Goal: Browse casually: Explore the website without a specific task or goal

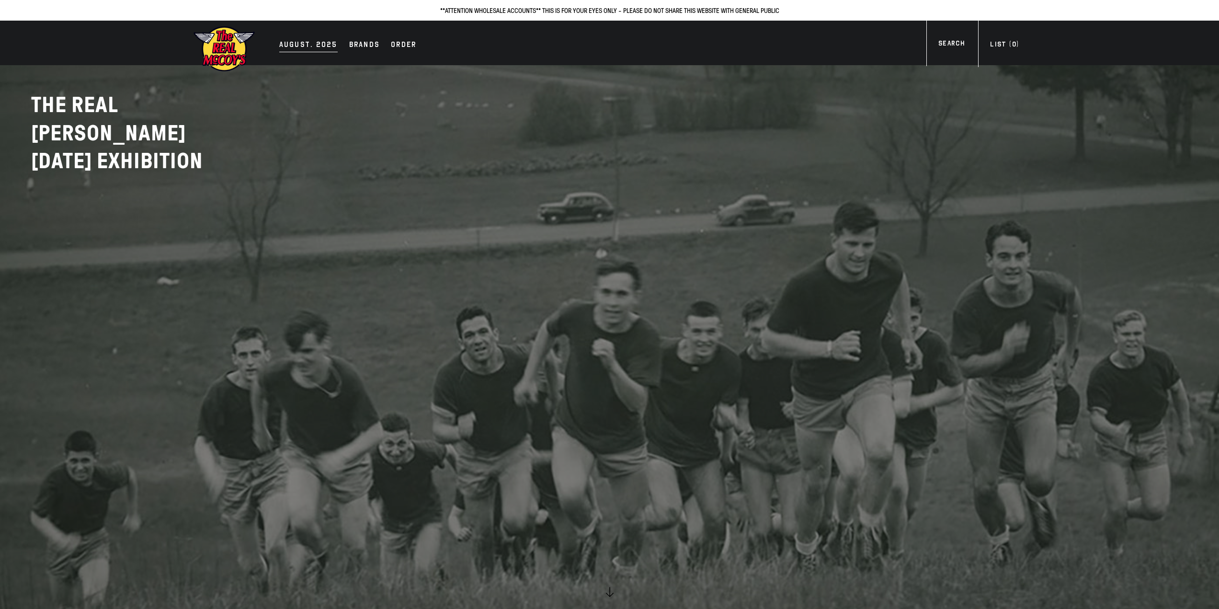
click at [306, 48] on div "AUGUST. 2025" at bounding box center [308, 45] width 58 height 13
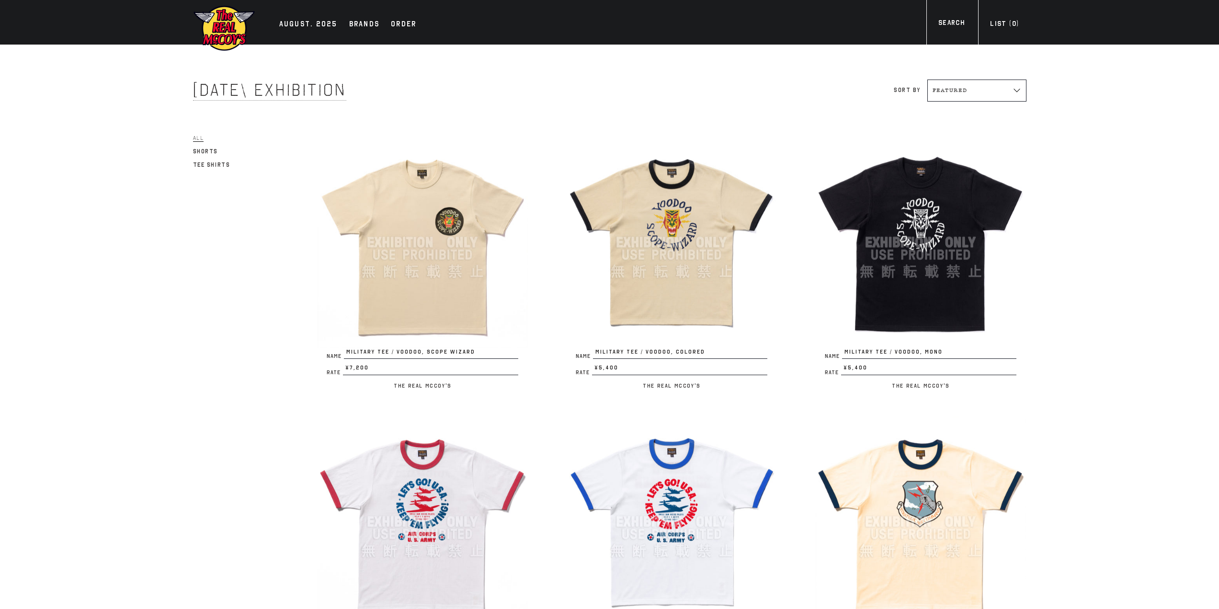
click at [399, 227] on img at bounding box center [422, 242] width 211 height 211
click at [720, 235] on img at bounding box center [671, 242] width 211 height 211
click at [892, 249] on img at bounding box center [920, 242] width 211 height 211
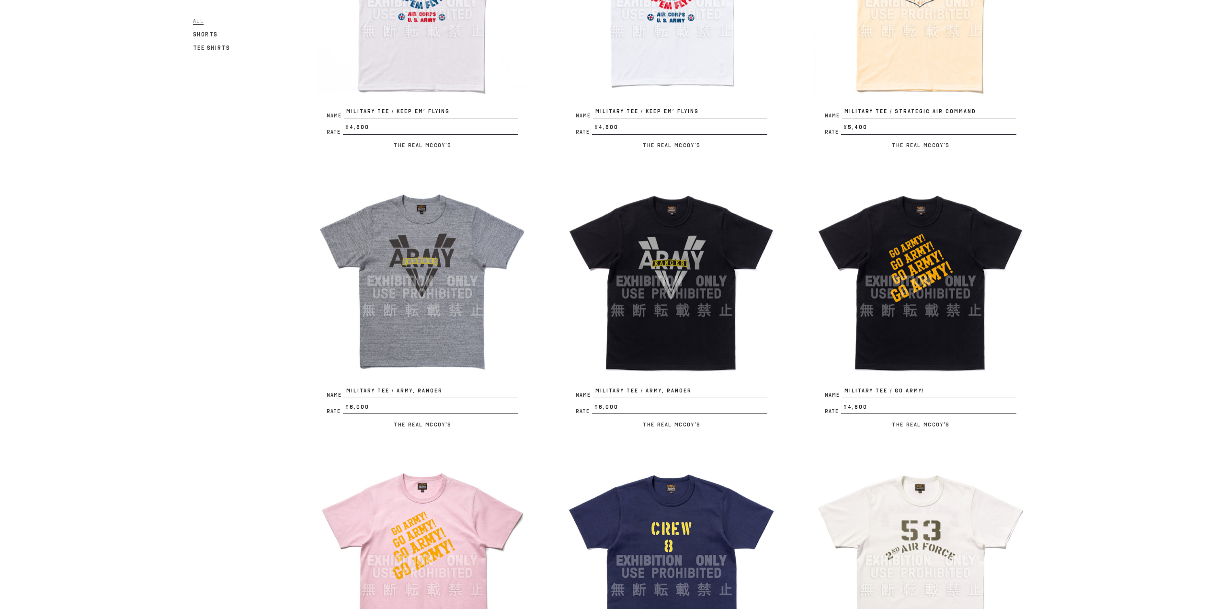
scroll to position [527, 0]
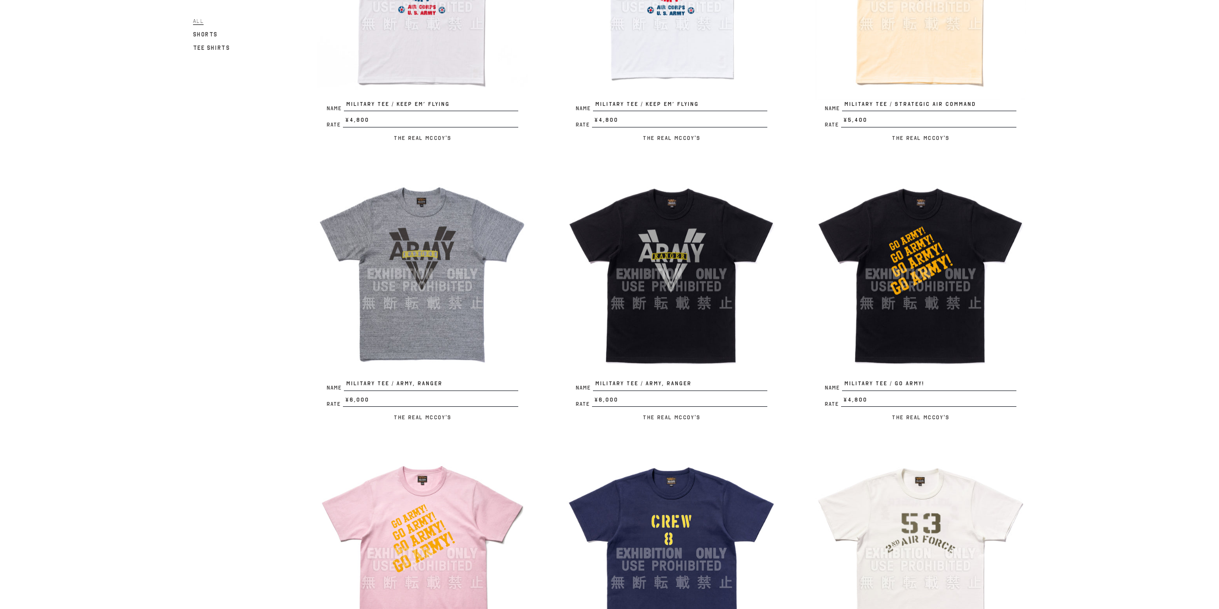
click at [704, 249] on img at bounding box center [671, 274] width 211 height 211
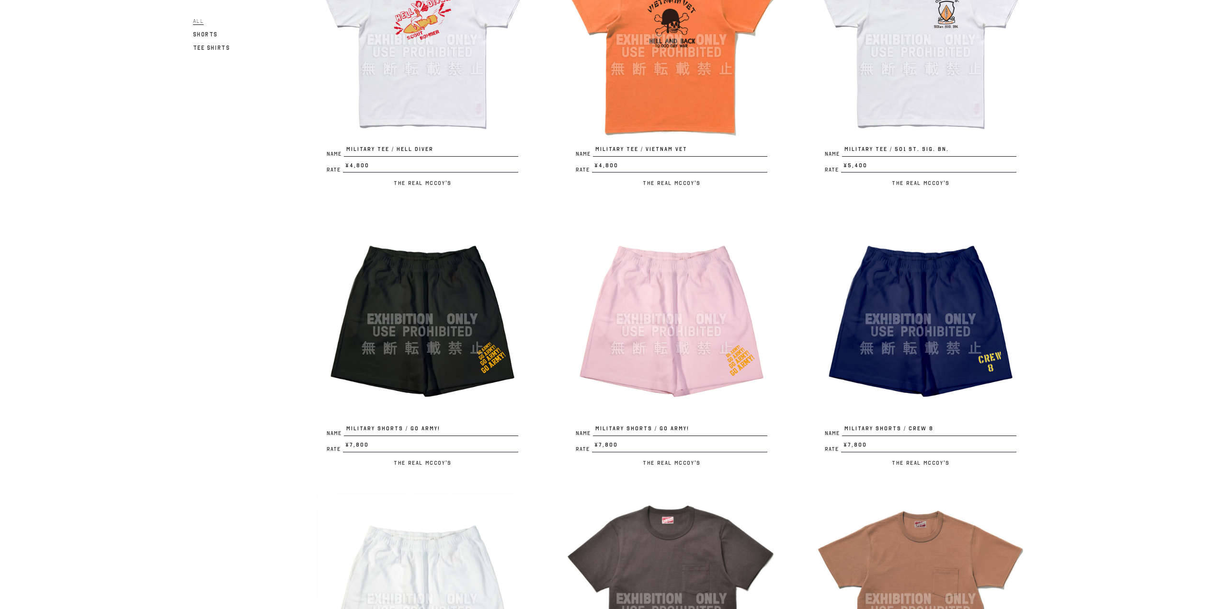
scroll to position [1341, 0]
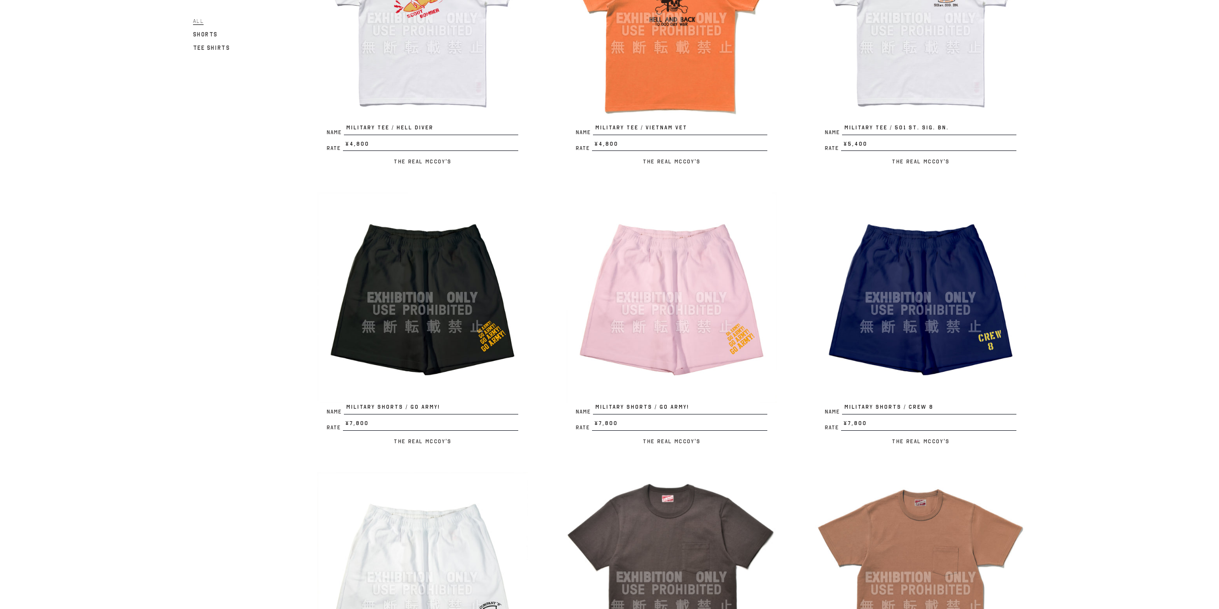
click at [441, 367] on img at bounding box center [422, 297] width 211 height 211
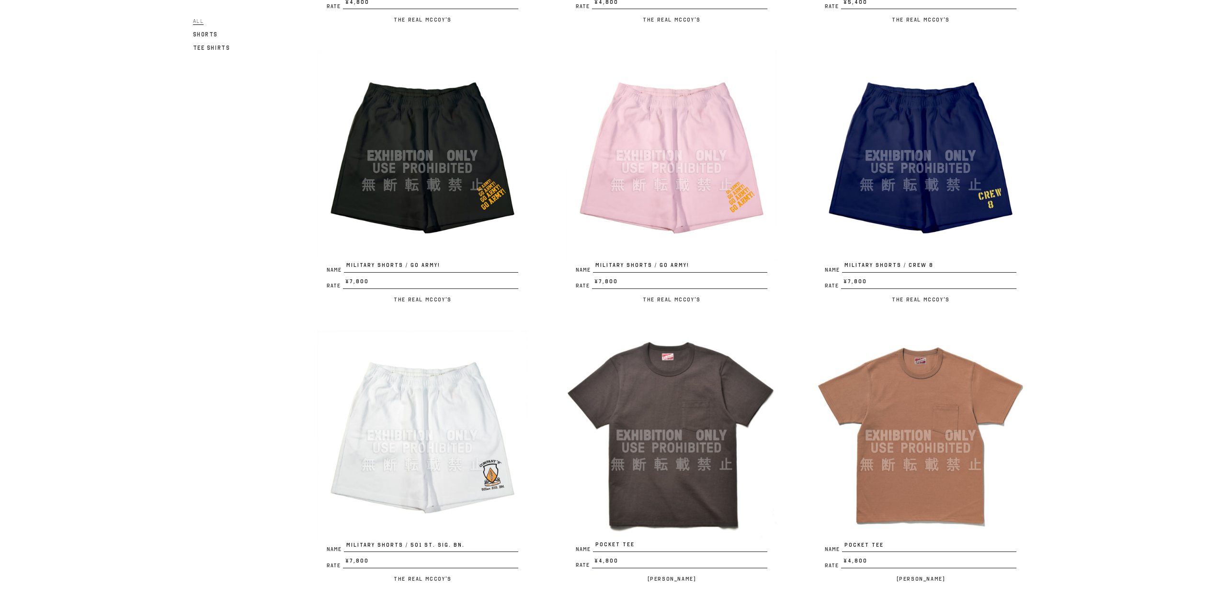
scroll to position [1484, 0]
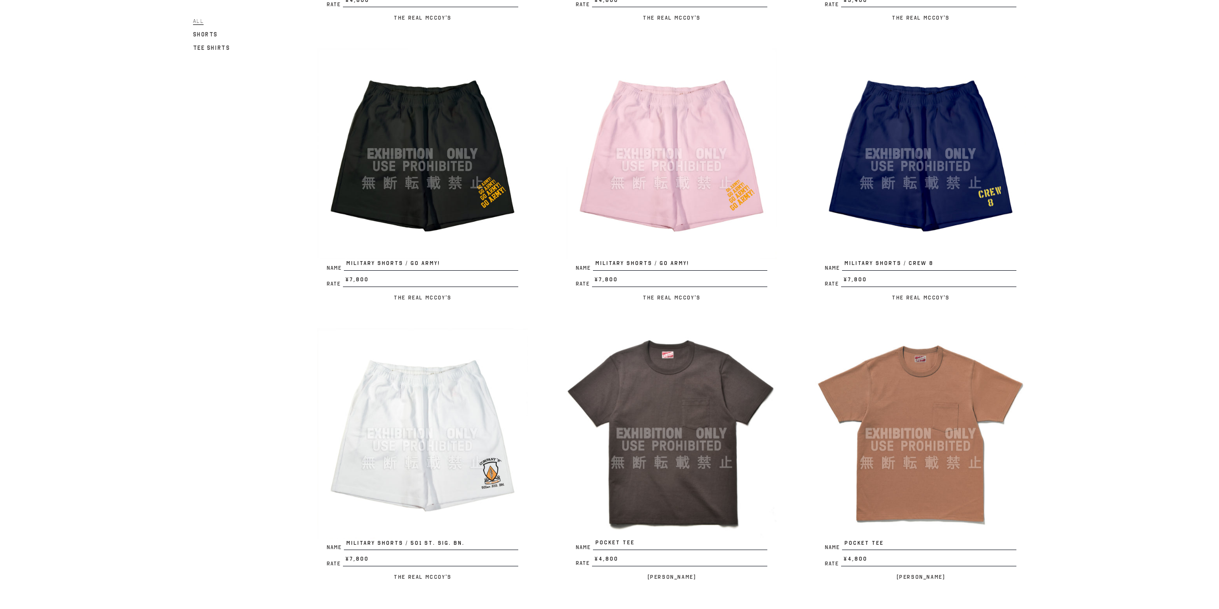
click at [906, 210] on img at bounding box center [920, 153] width 211 height 211
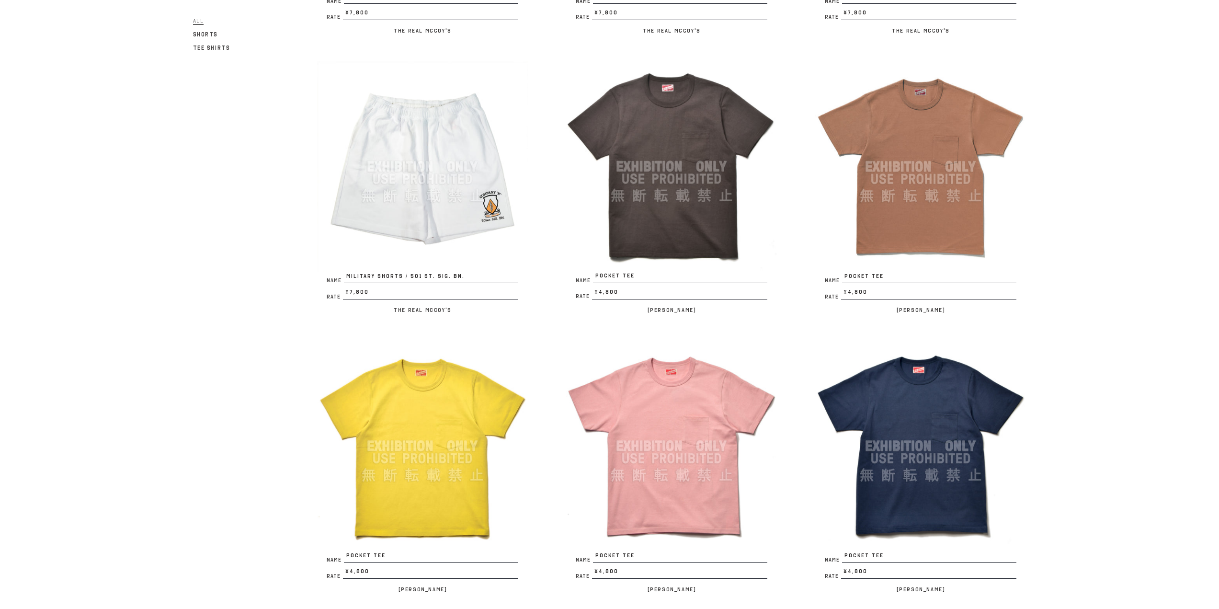
scroll to position [1819, 0]
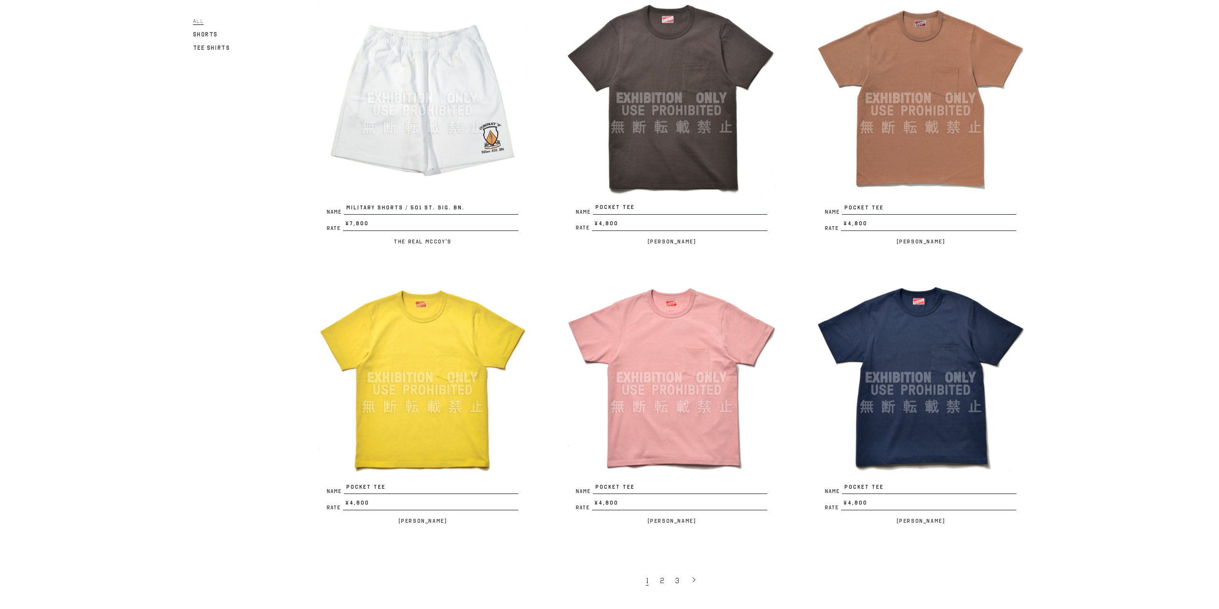
click at [687, 374] on img at bounding box center [671, 377] width 211 height 211
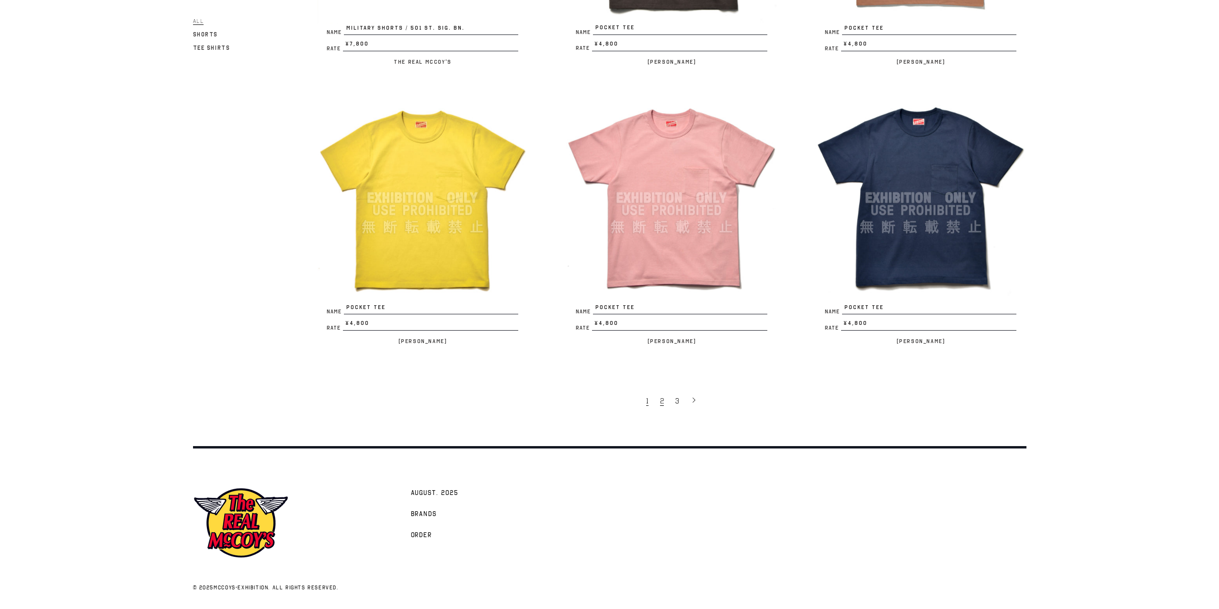
click at [661, 400] on span "2" at bounding box center [662, 401] width 4 height 10
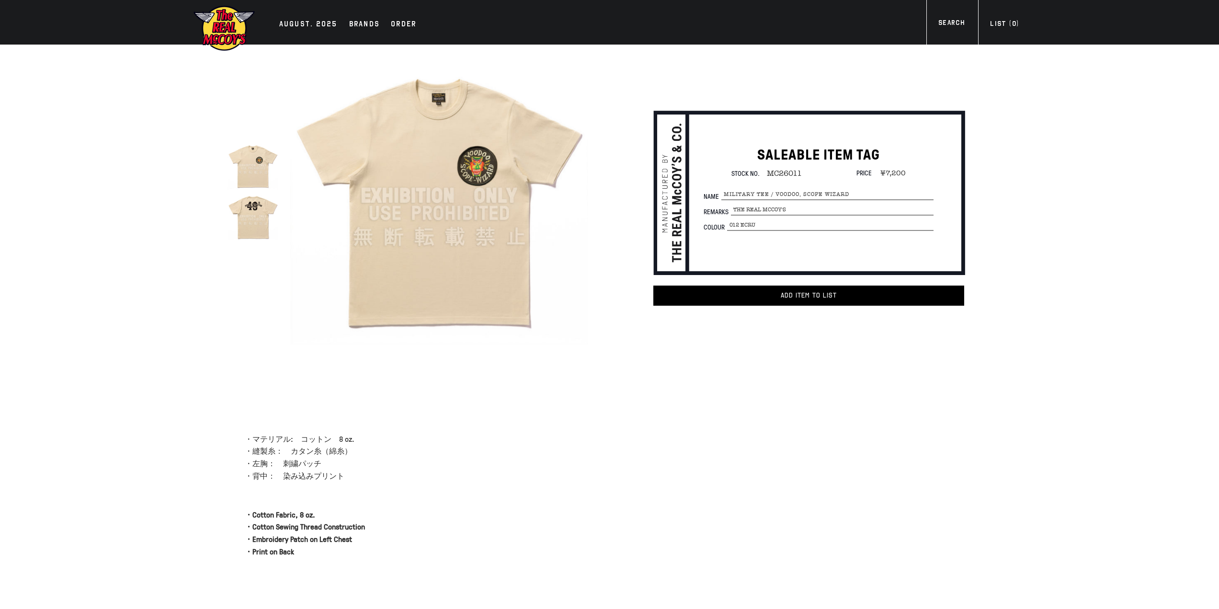
click at [259, 221] on img at bounding box center [252, 216] width 51 height 51
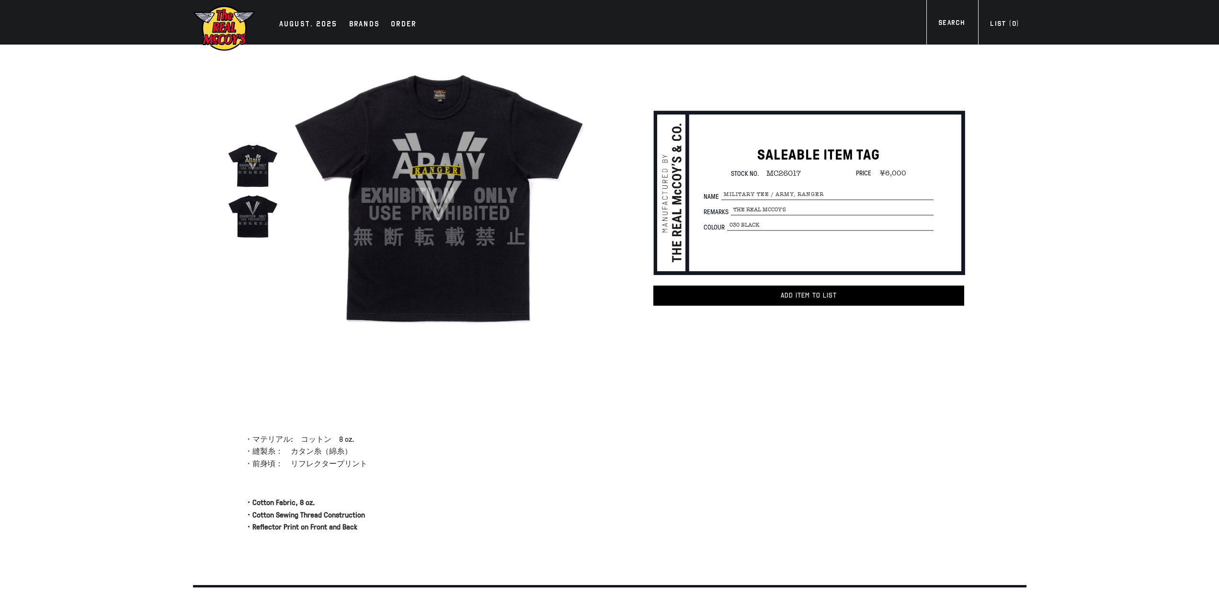
click at [247, 223] on img at bounding box center [252, 216] width 51 height 51
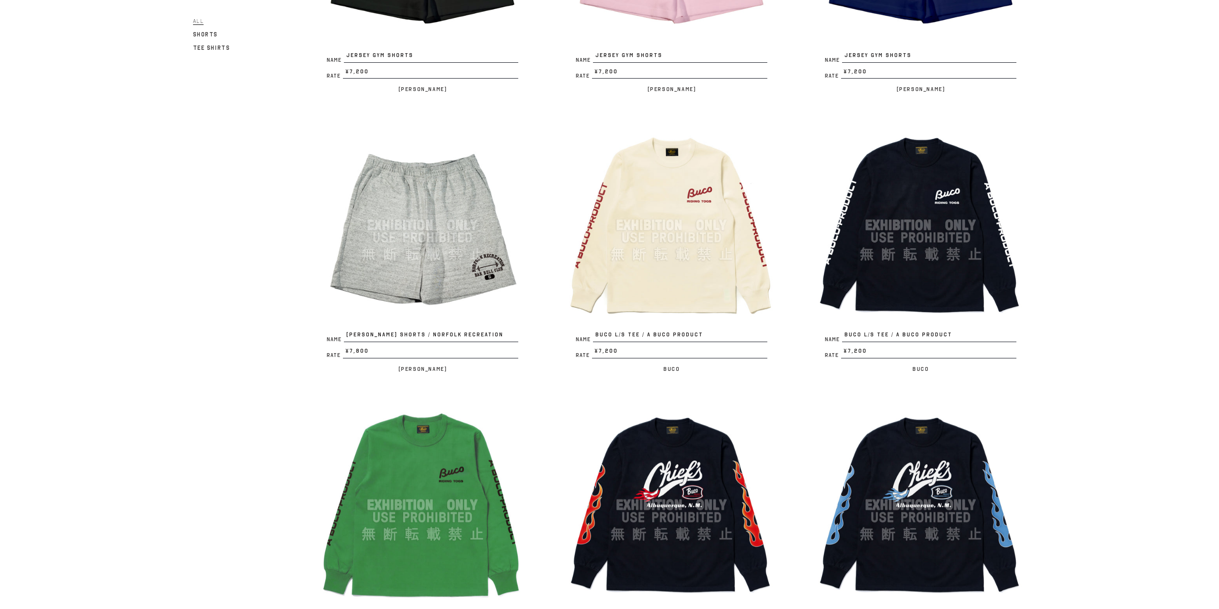
scroll to position [1484, 0]
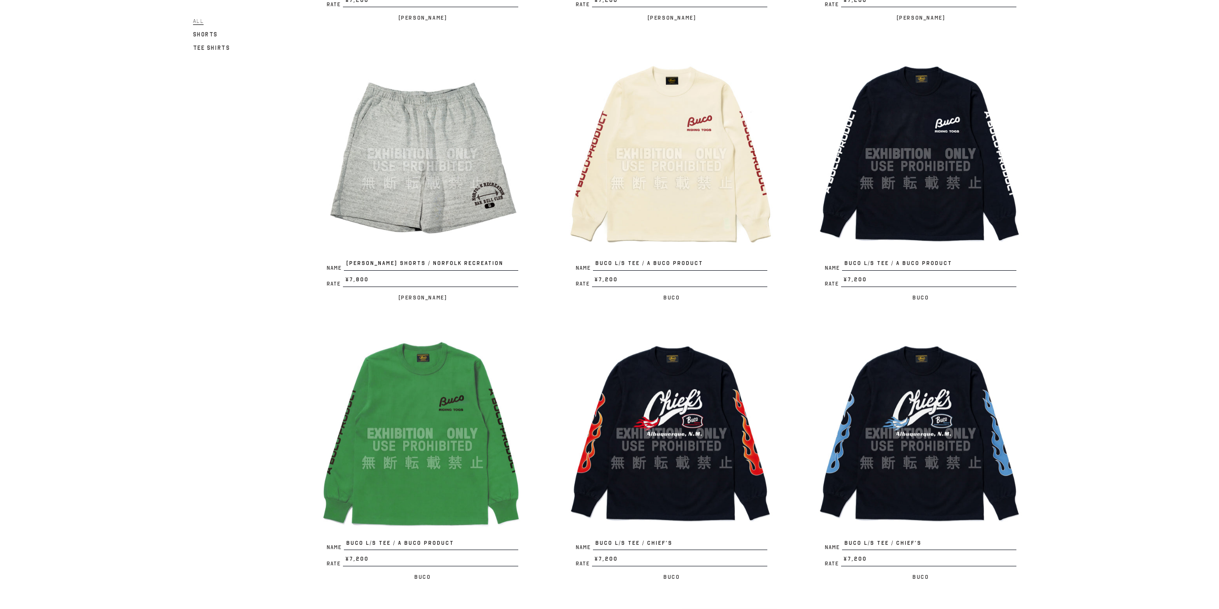
click at [1006, 114] on img at bounding box center [920, 153] width 211 height 211
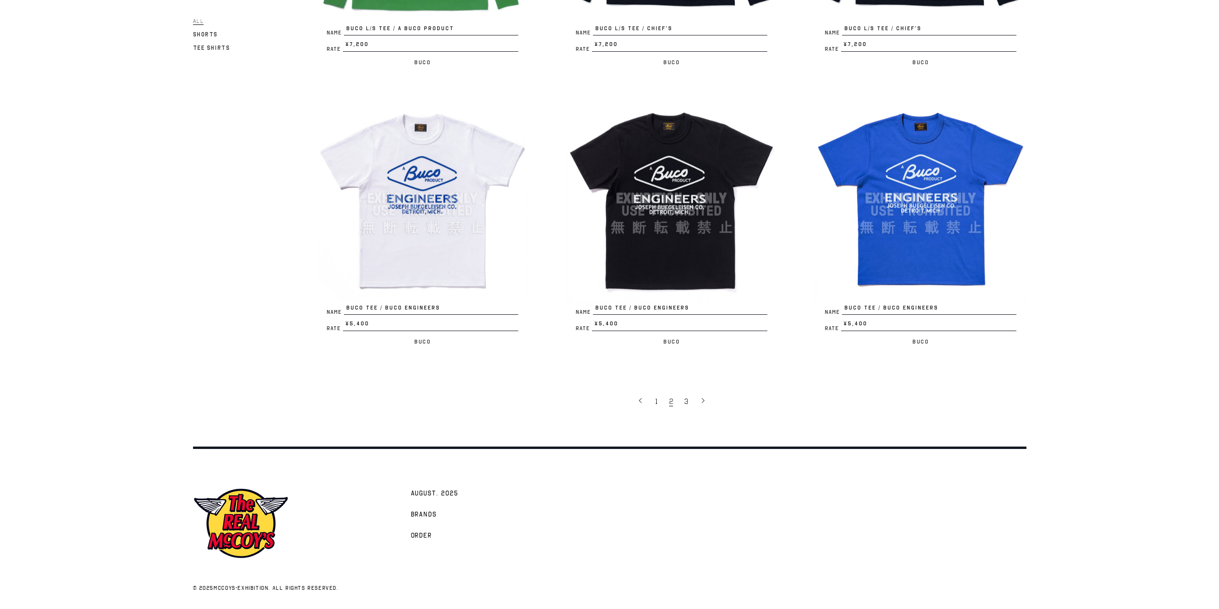
scroll to position [1999, 0]
click at [691, 398] on link "3" at bounding box center [686, 400] width 15 height 20
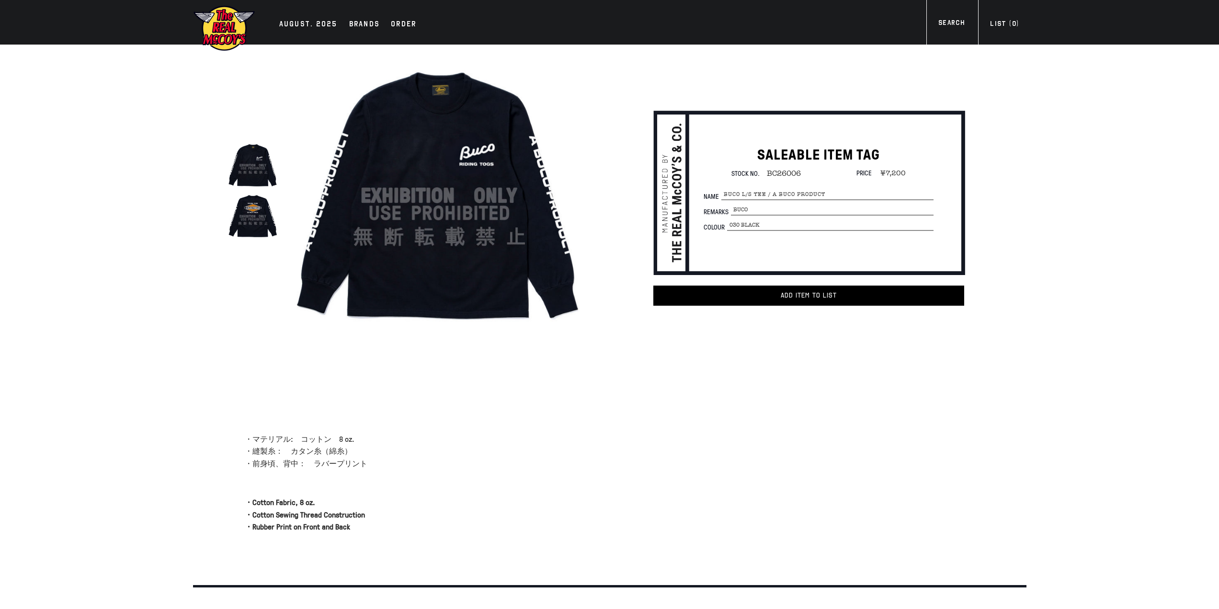
click at [237, 204] on img at bounding box center [252, 216] width 51 height 51
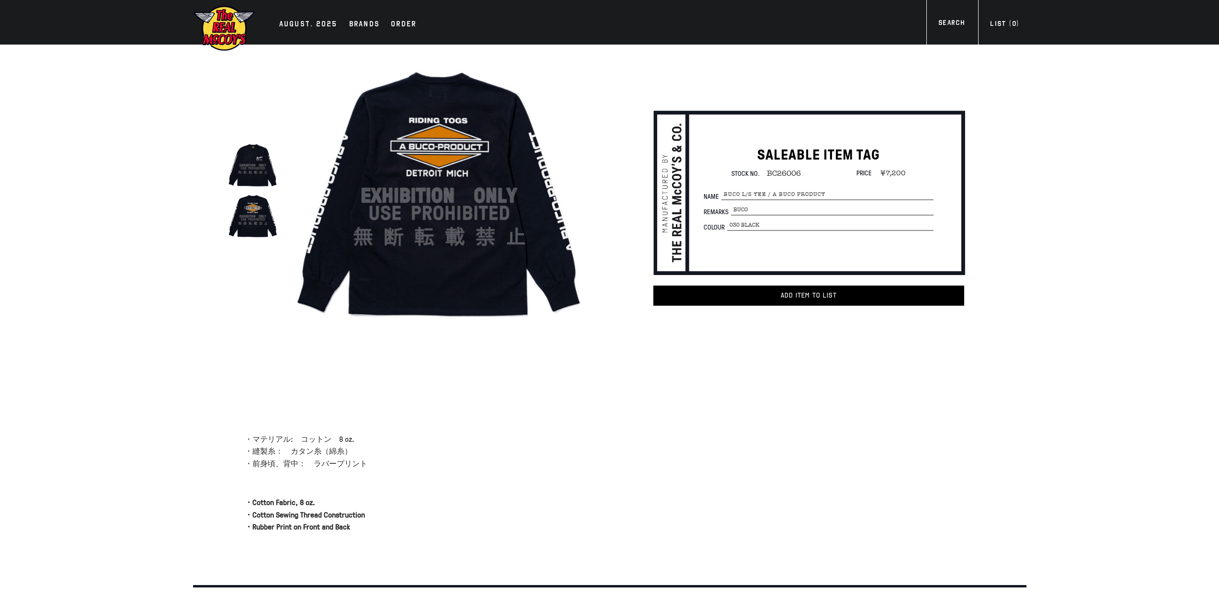
click at [256, 179] on img at bounding box center [252, 165] width 51 height 51
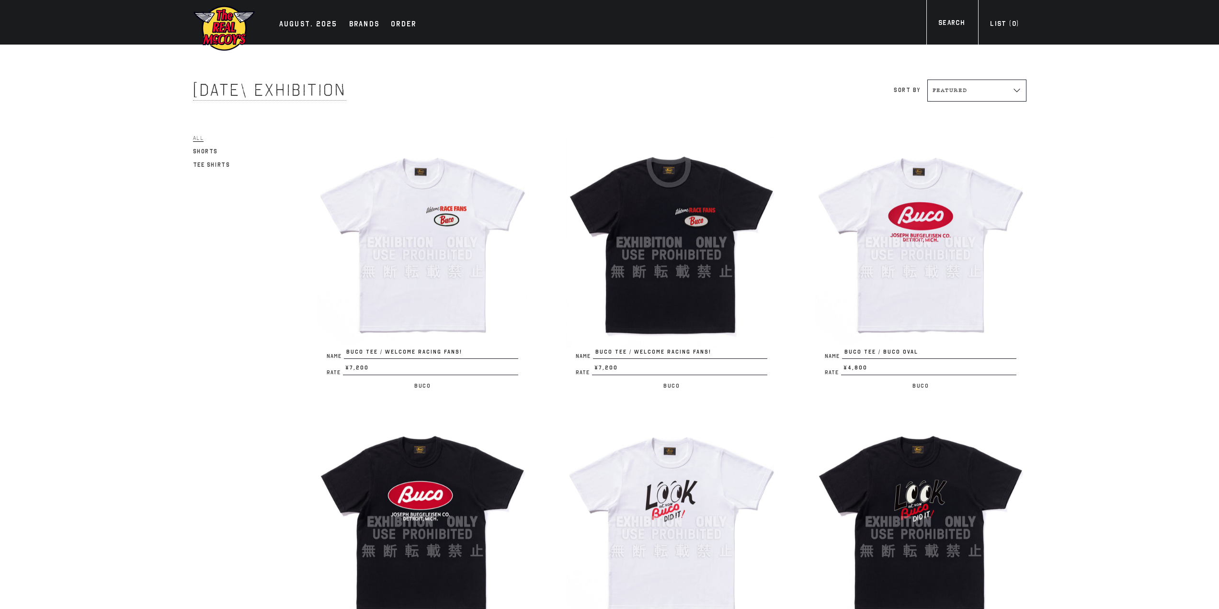
click at [433, 237] on img at bounding box center [422, 242] width 211 height 211
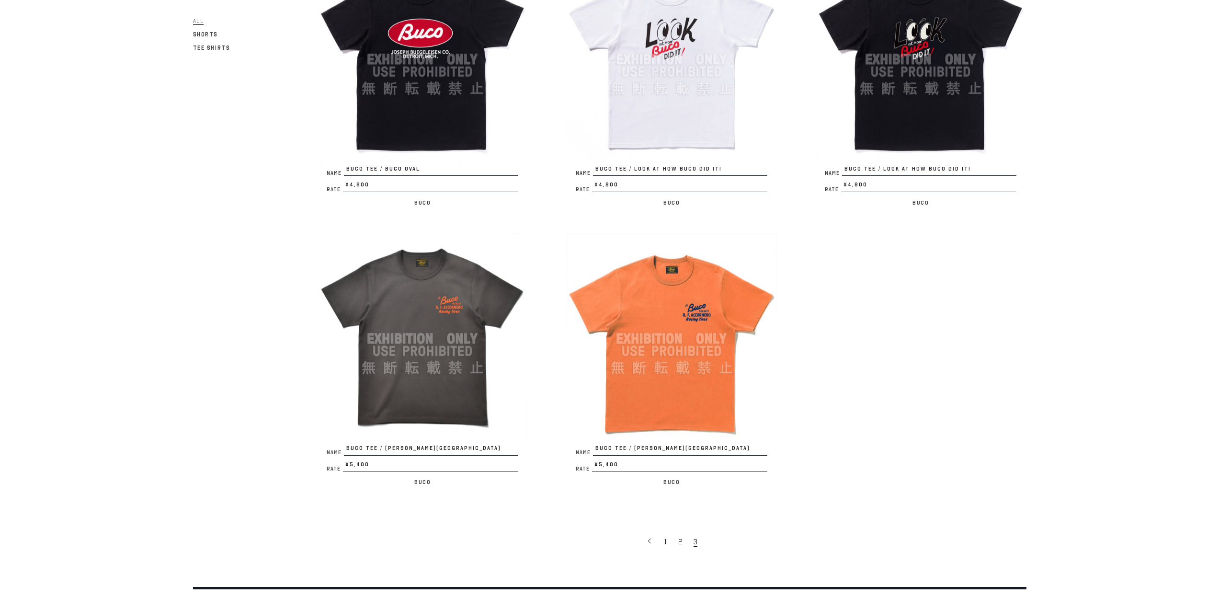
scroll to position [479, 0]
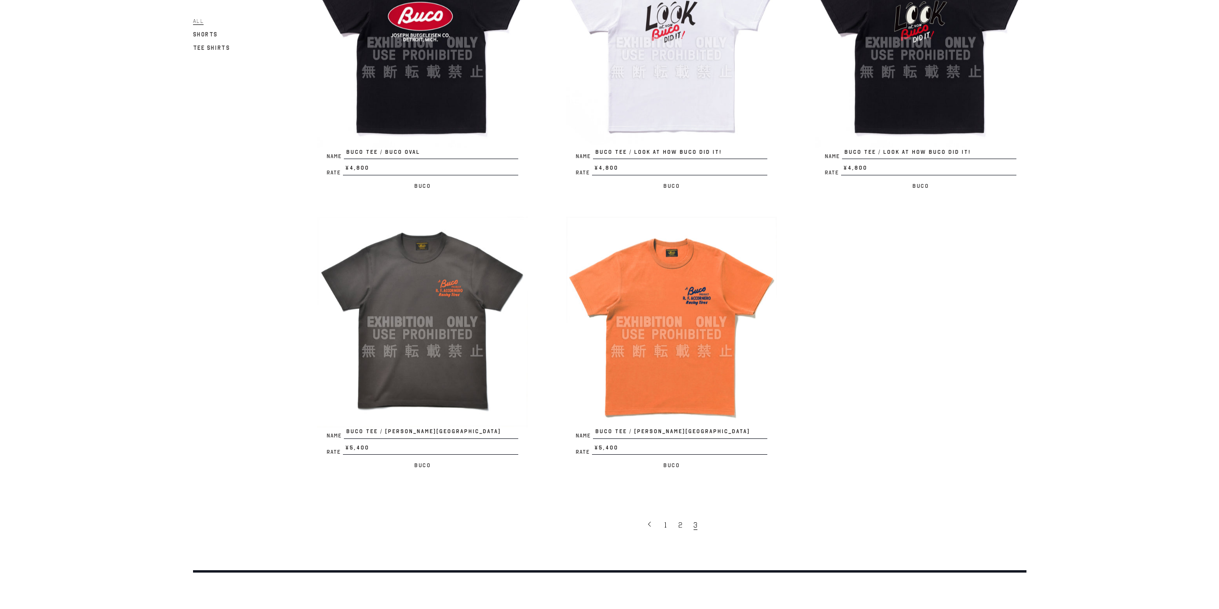
click at [436, 266] on img at bounding box center [422, 321] width 211 height 211
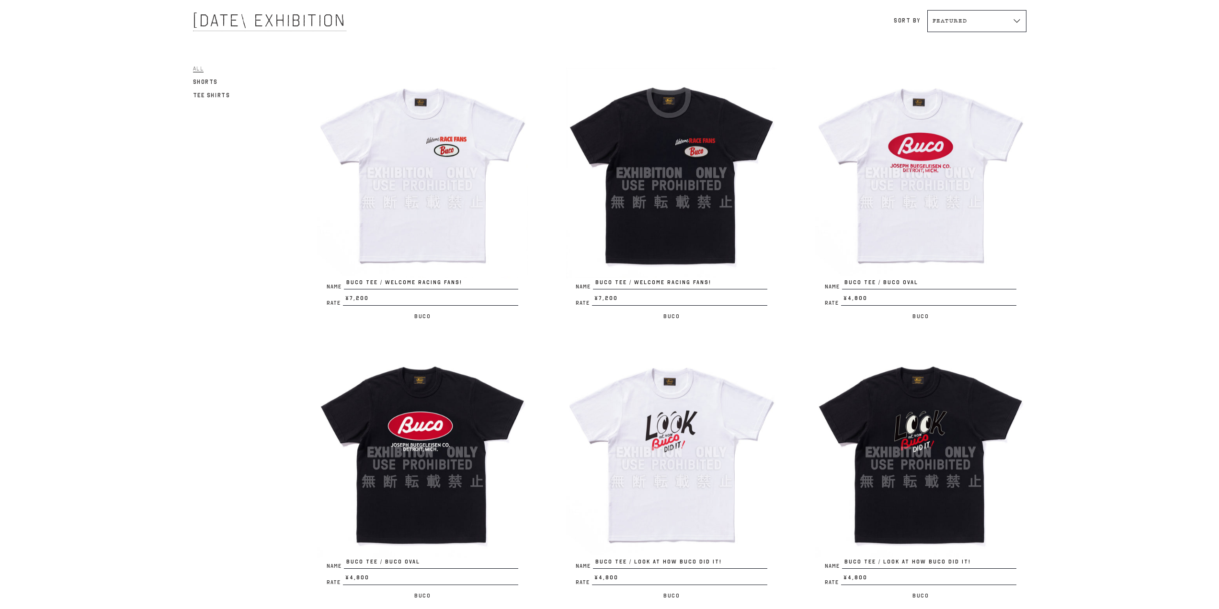
scroll to position [0, 0]
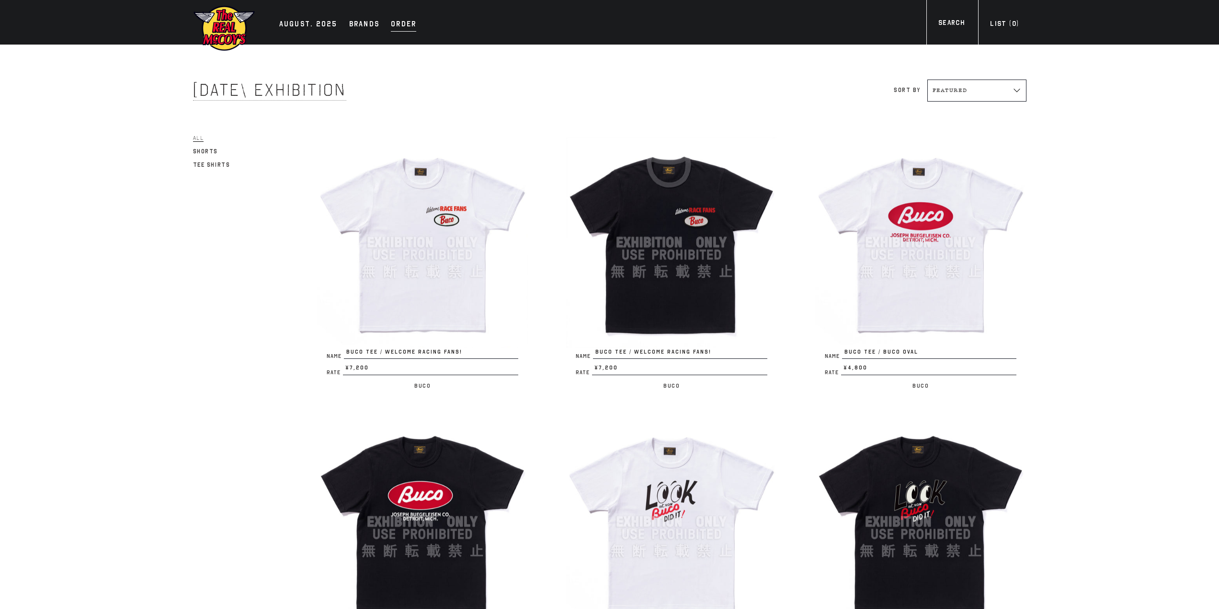
click at [398, 21] on div "Order" at bounding box center [403, 24] width 25 height 13
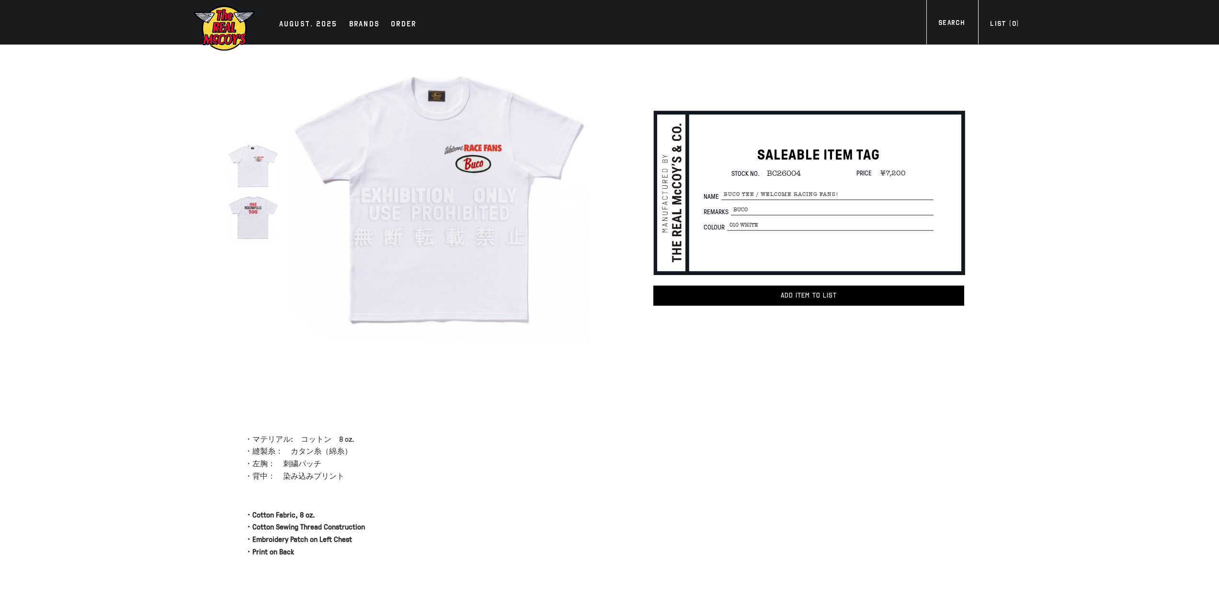
click at [263, 217] on img at bounding box center [252, 216] width 51 height 51
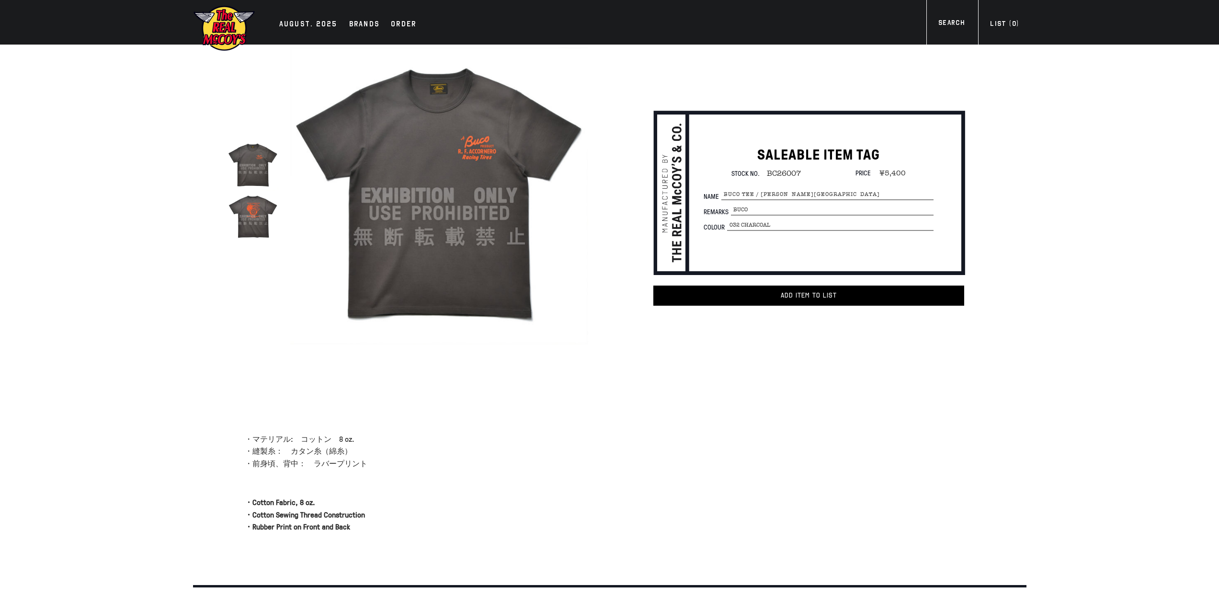
click at [261, 231] on img at bounding box center [252, 216] width 51 height 51
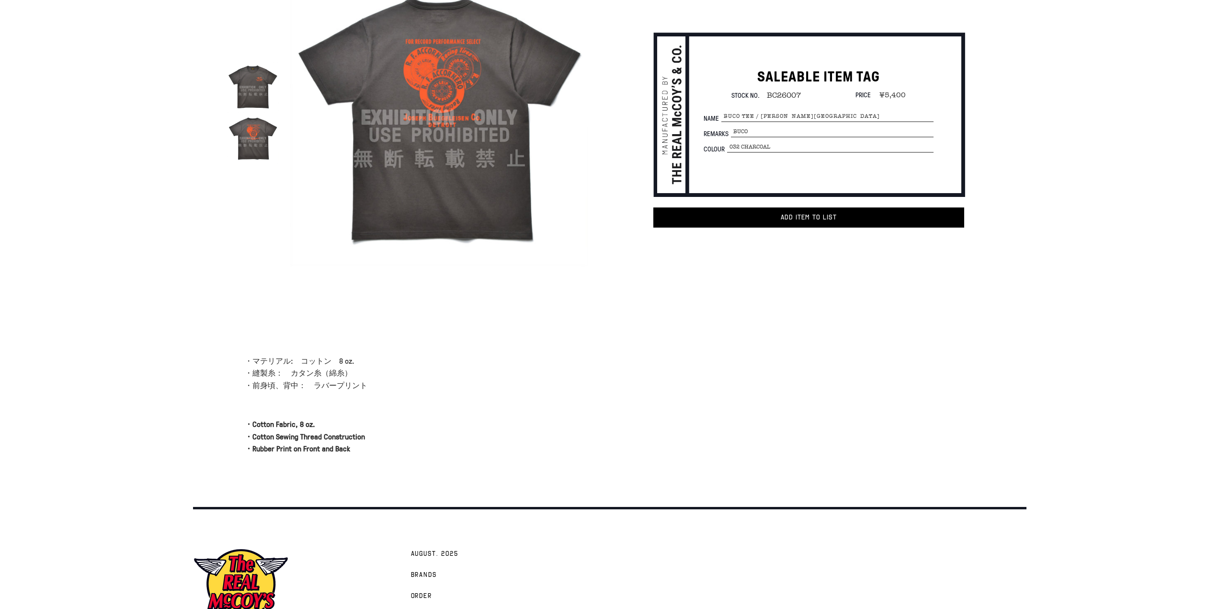
scroll to position [96, 0]
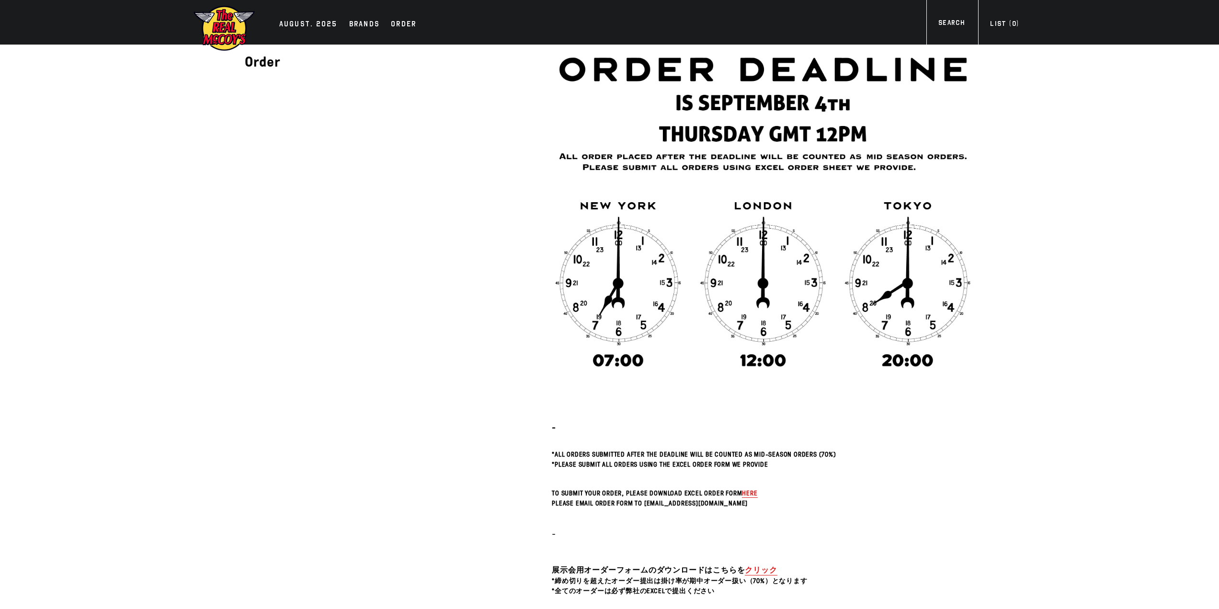
click at [750, 570] on link "クリック" at bounding box center [761, 569] width 32 height 11
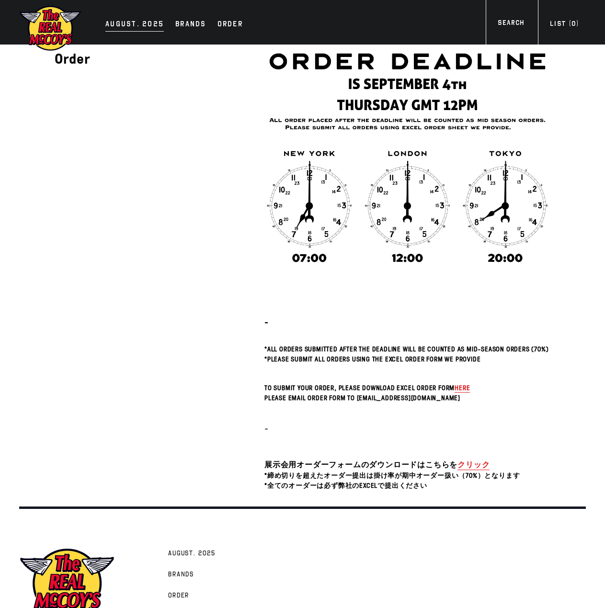
click at [123, 30] on div "AUGUST. 2025" at bounding box center [134, 24] width 58 height 13
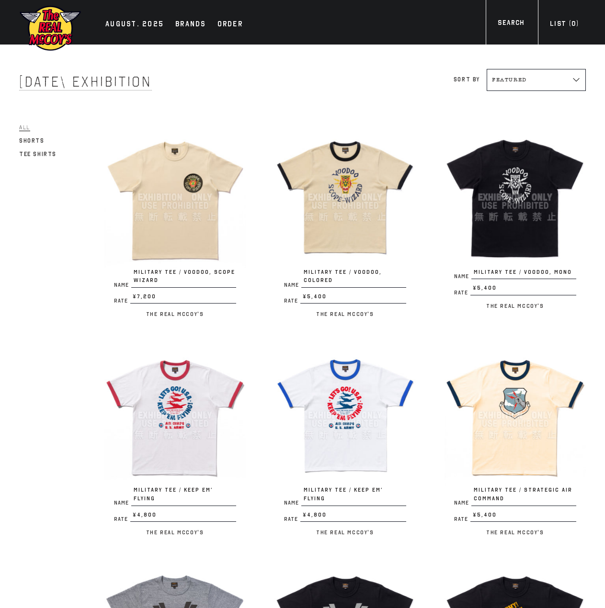
click at [165, 346] on img at bounding box center [174, 415] width 141 height 141
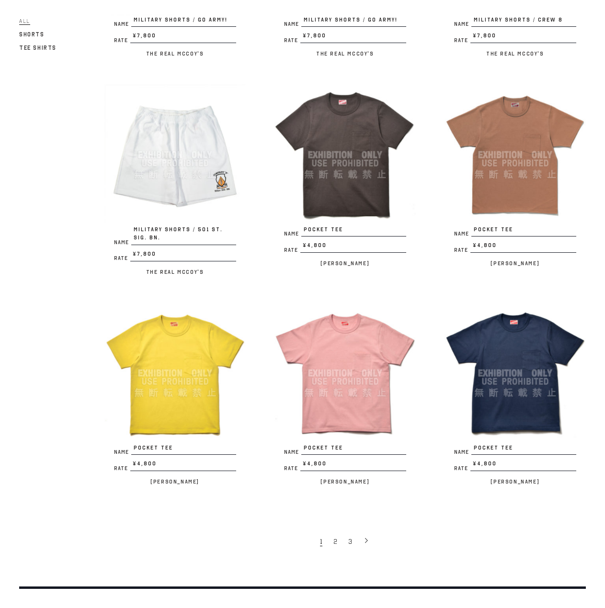
scroll to position [1341, 0]
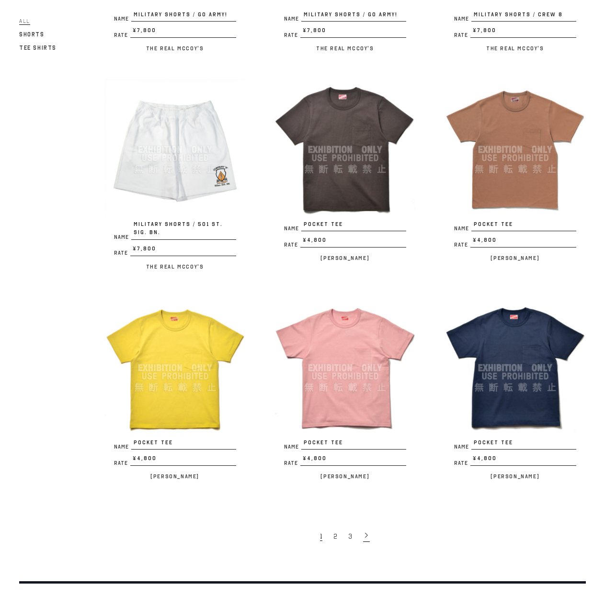
click at [366, 532] on icon at bounding box center [366, 535] width 7 height 7
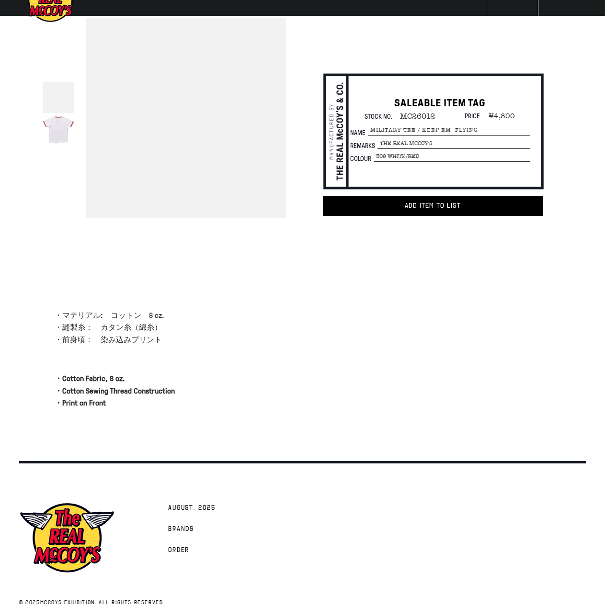
scroll to position [45, 0]
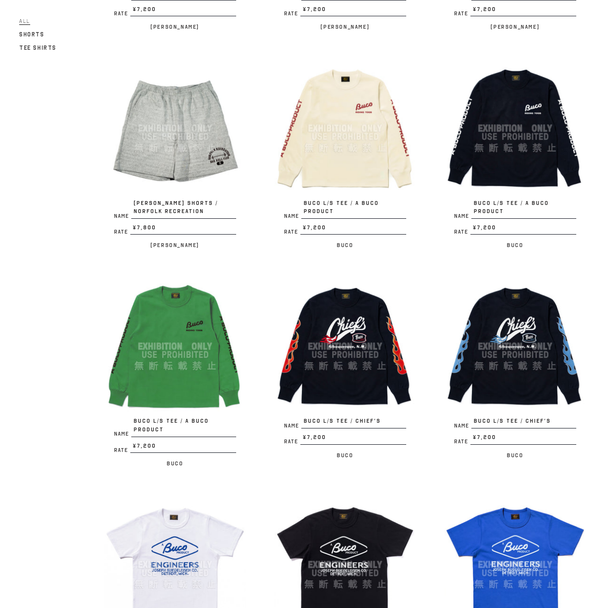
scroll to position [1293, 0]
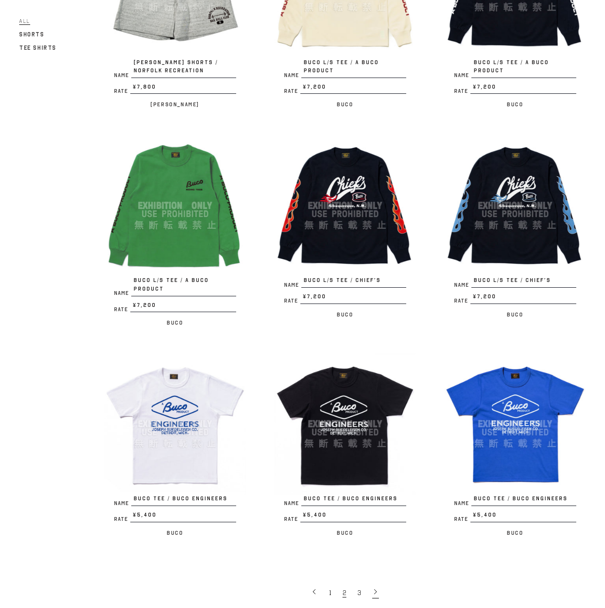
click at [377, 588] on icon at bounding box center [375, 591] width 7 height 7
